Goal: Information Seeking & Learning: Learn about a topic

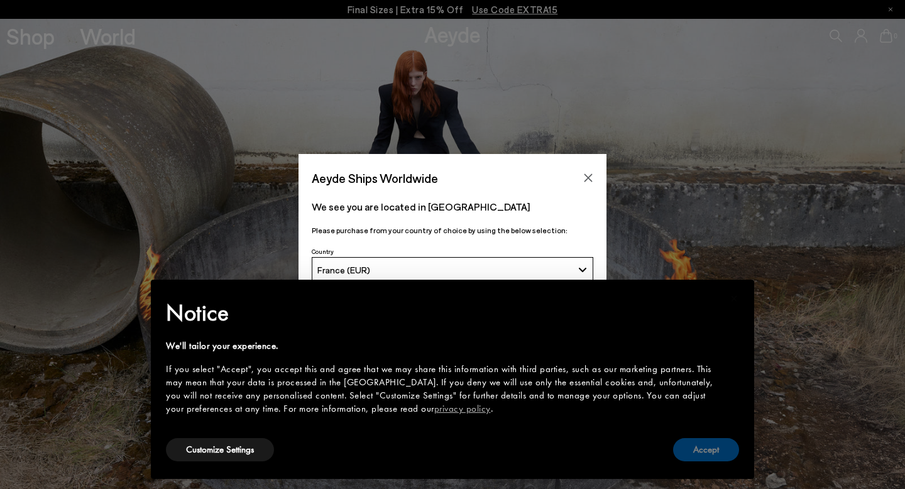
click at [701, 450] on button "Accept" at bounding box center [706, 449] width 66 height 23
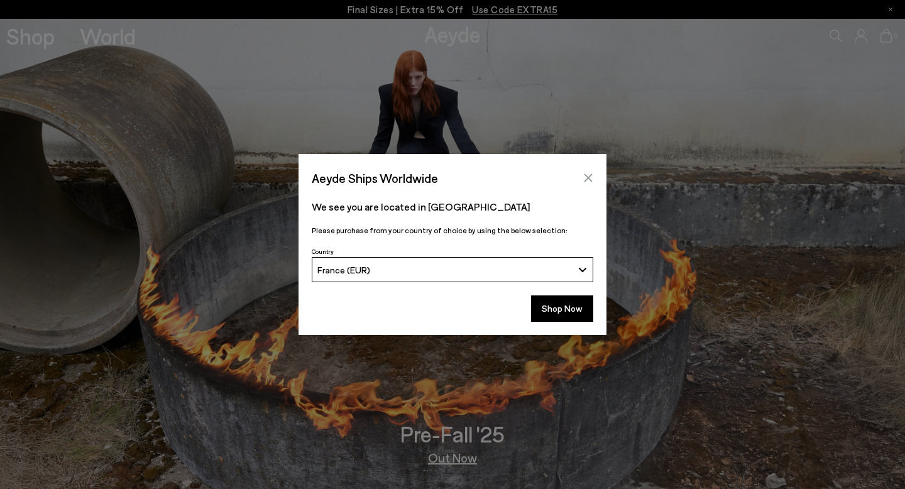
click at [590, 177] on icon "Close" at bounding box center [588, 178] width 10 height 10
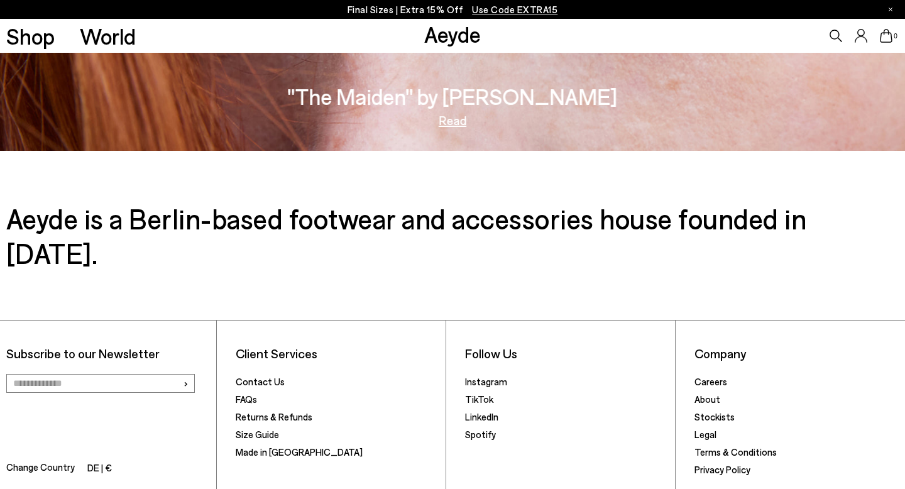
scroll to position [2115, 0]
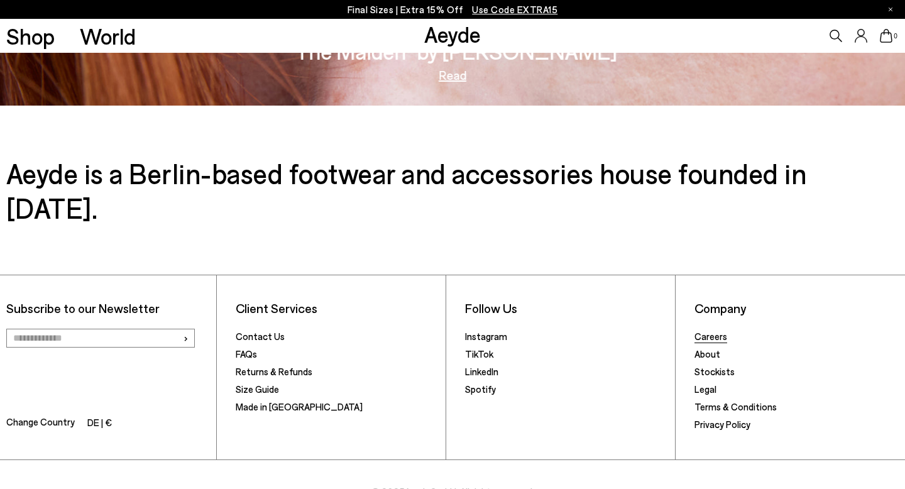
click at [714, 330] on link "Careers" at bounding box center [710, 335] width 33 height 11
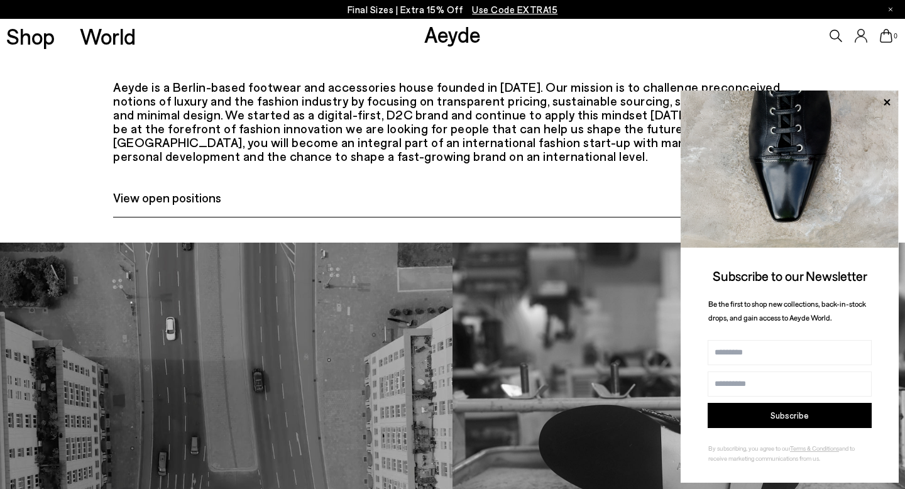
scroll to position [598, 0]
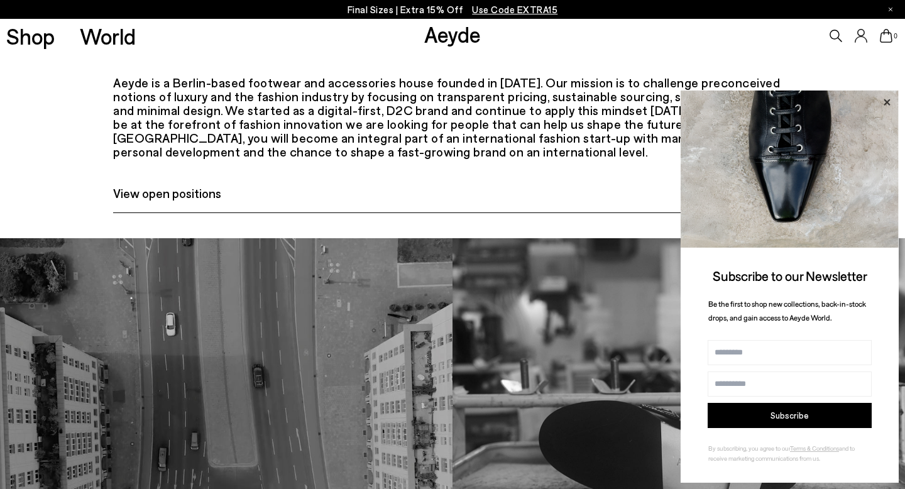
click at [885, 102] on icon at bounding box center [886, 102] width 6 height 6
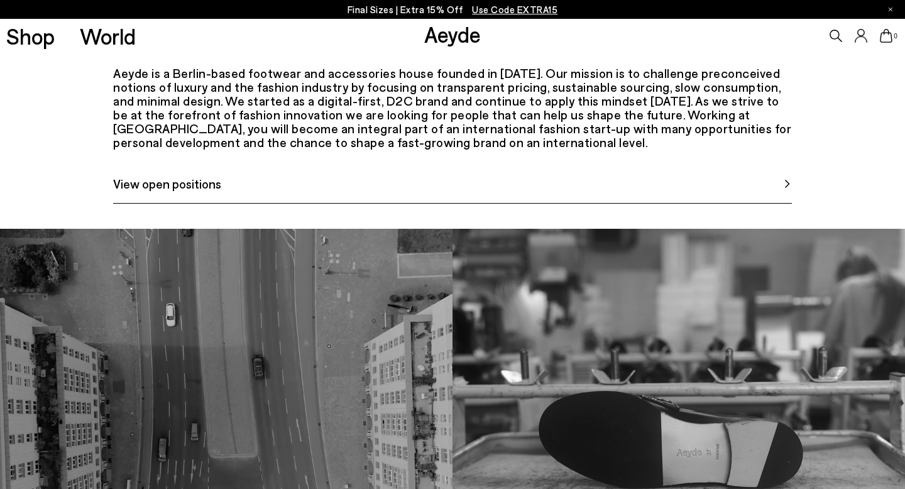
scroll to position [563, 0]
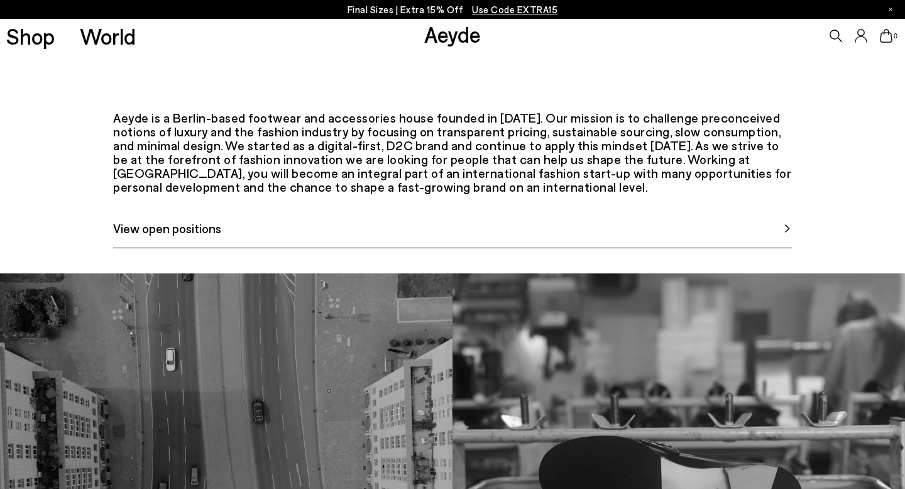
click at [780, 248] on link "View open positions" at bounding box center [452, 234] width 678 height 30
